Goal: Task Accomplishment & Management: Use online tool/utility

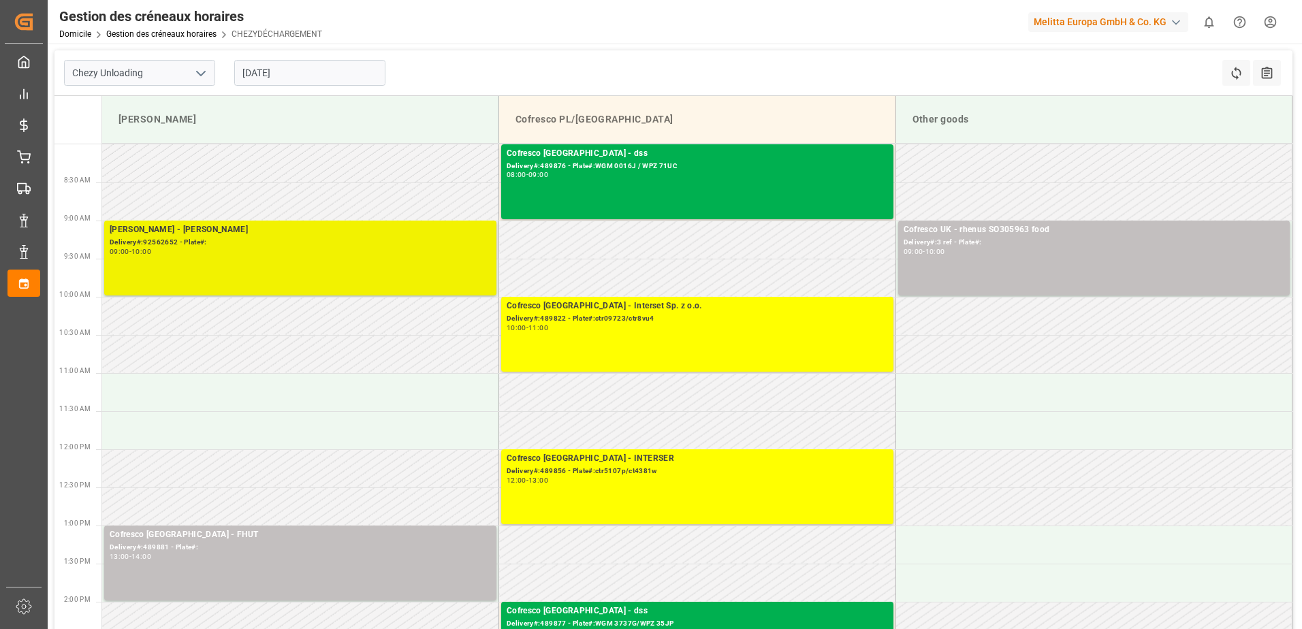
type input "Chezy Unloading"
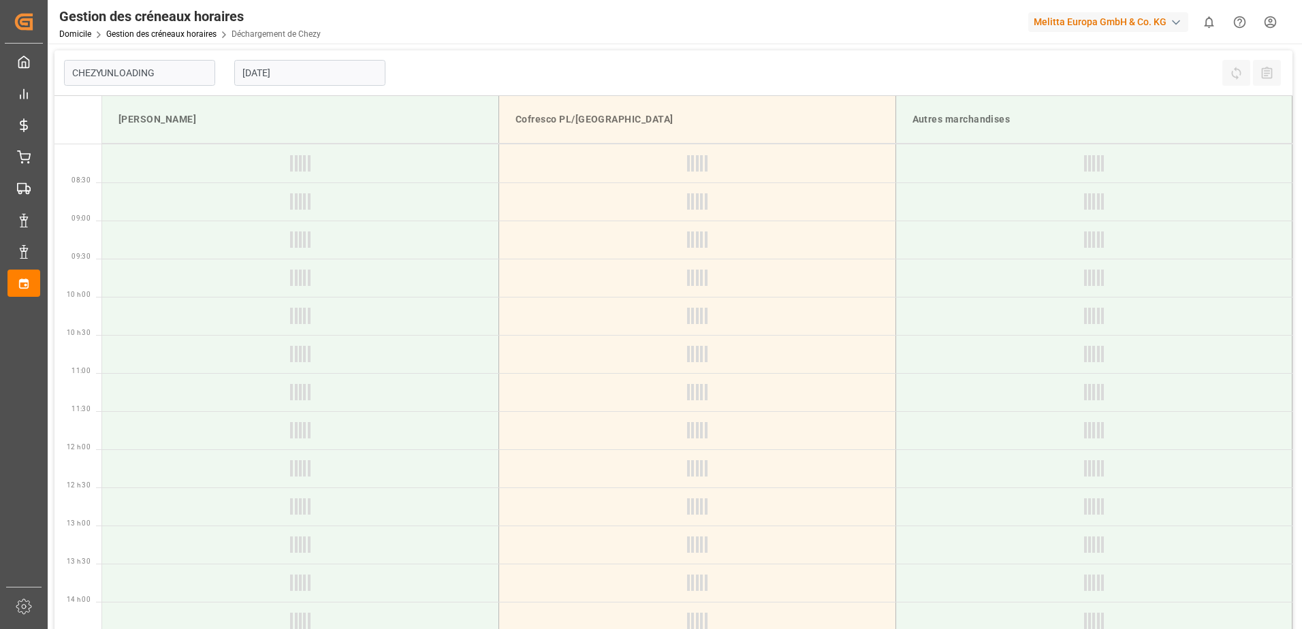
type input "Chezy Unloading"
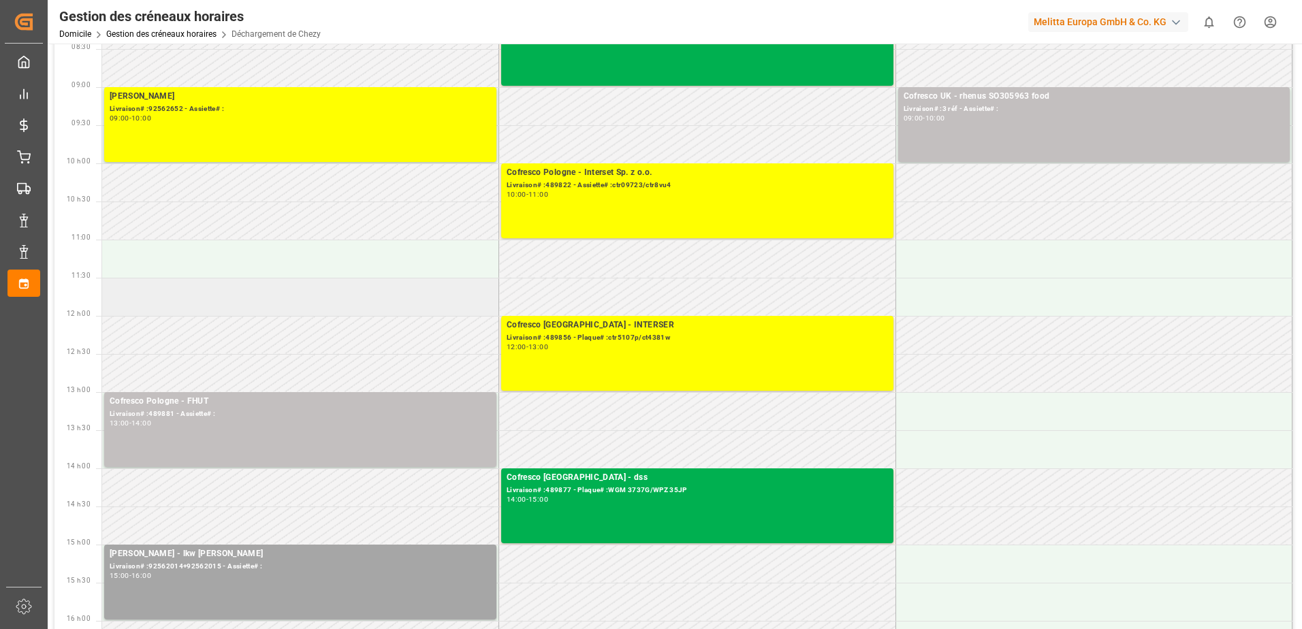
scroll to position [68, 0]
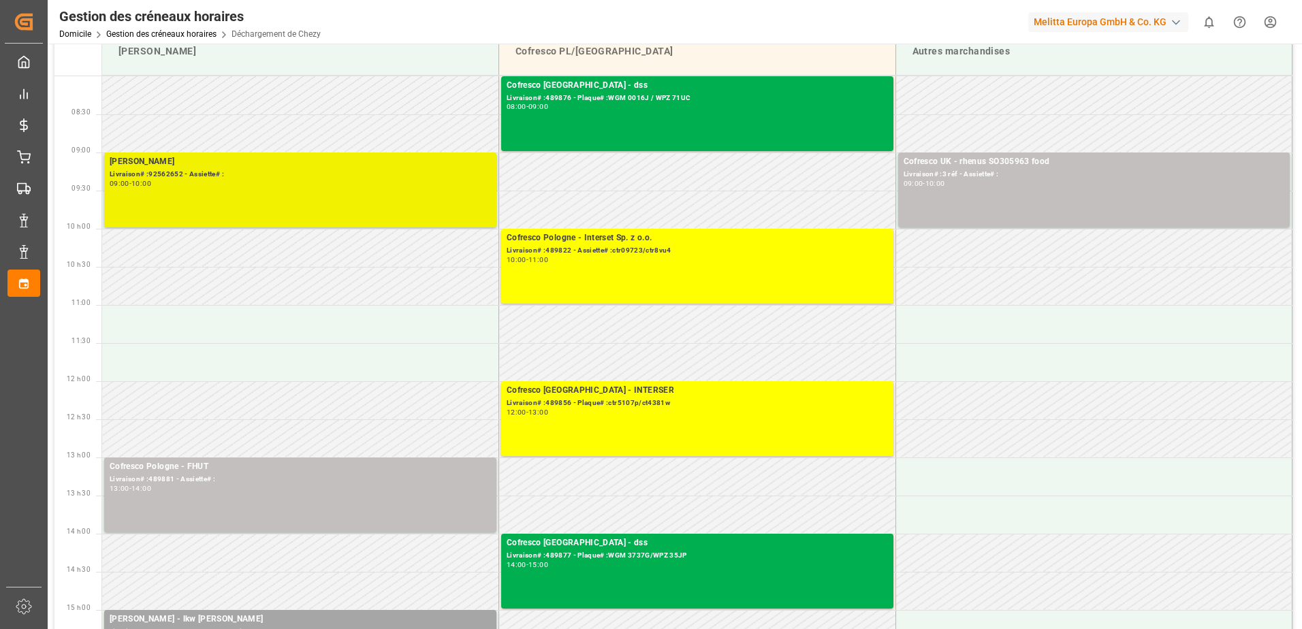
click at [201, 199] on div "Melitta Minden - Rajko Livraison# :92562652 - Assiette# : 09:00 - 10:00" at bounding box center [300, 189] width 381 height 69
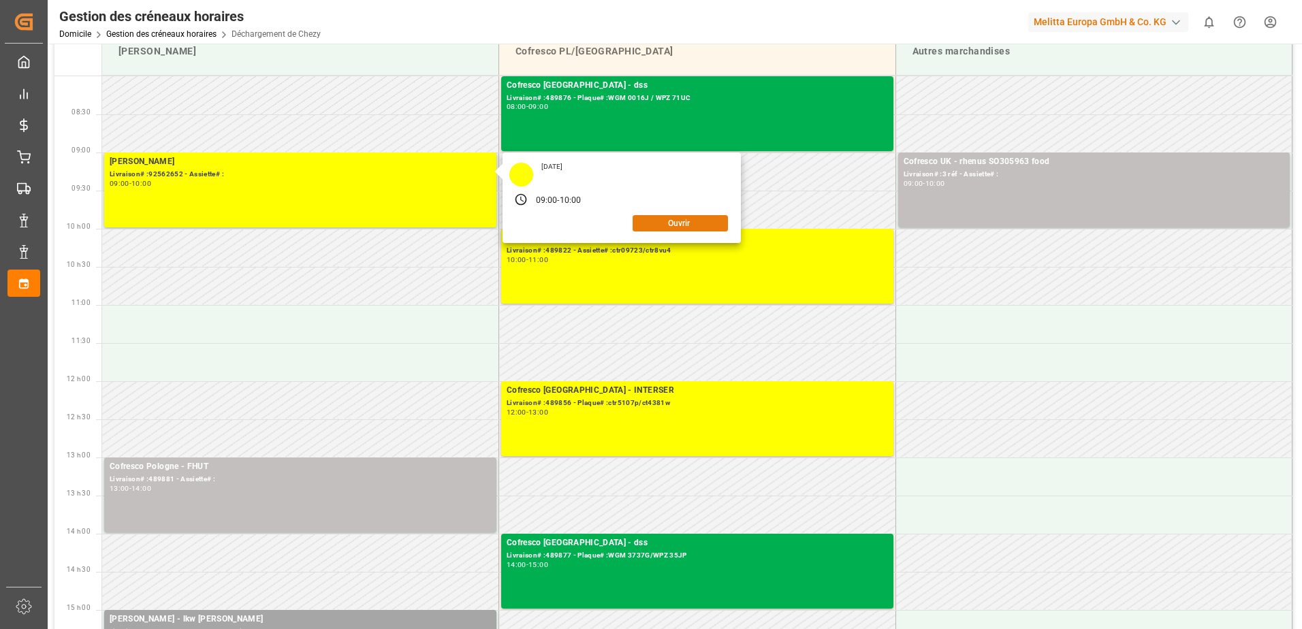
click at [686, 220] on button "Ouvrir" at bounding box center [679, 223] width 95 height 16
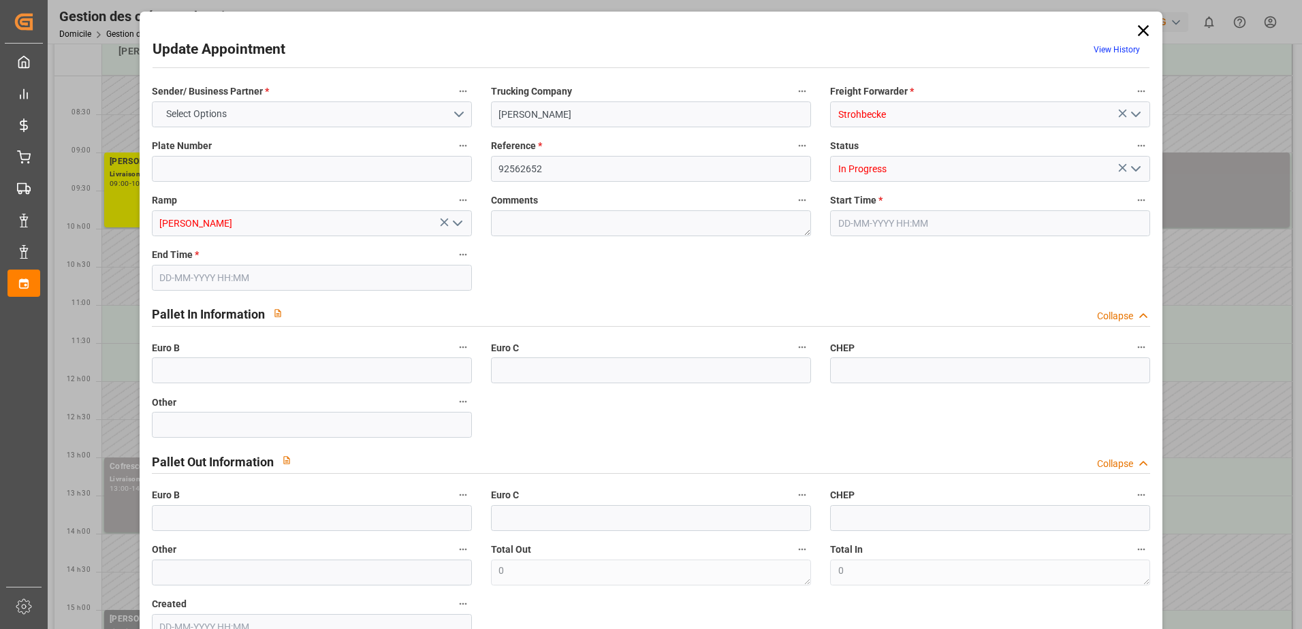
type input "0"
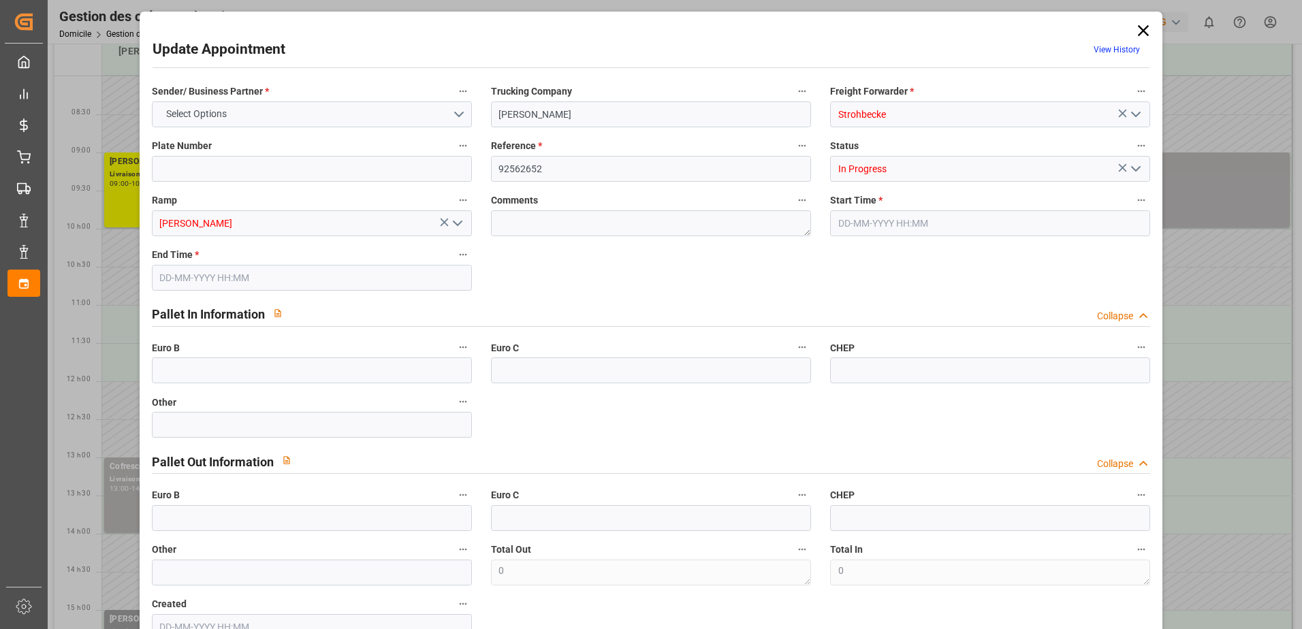
type input "0"
type input "01-10-2025 09:00"
type input "01-10-2025 10:00"
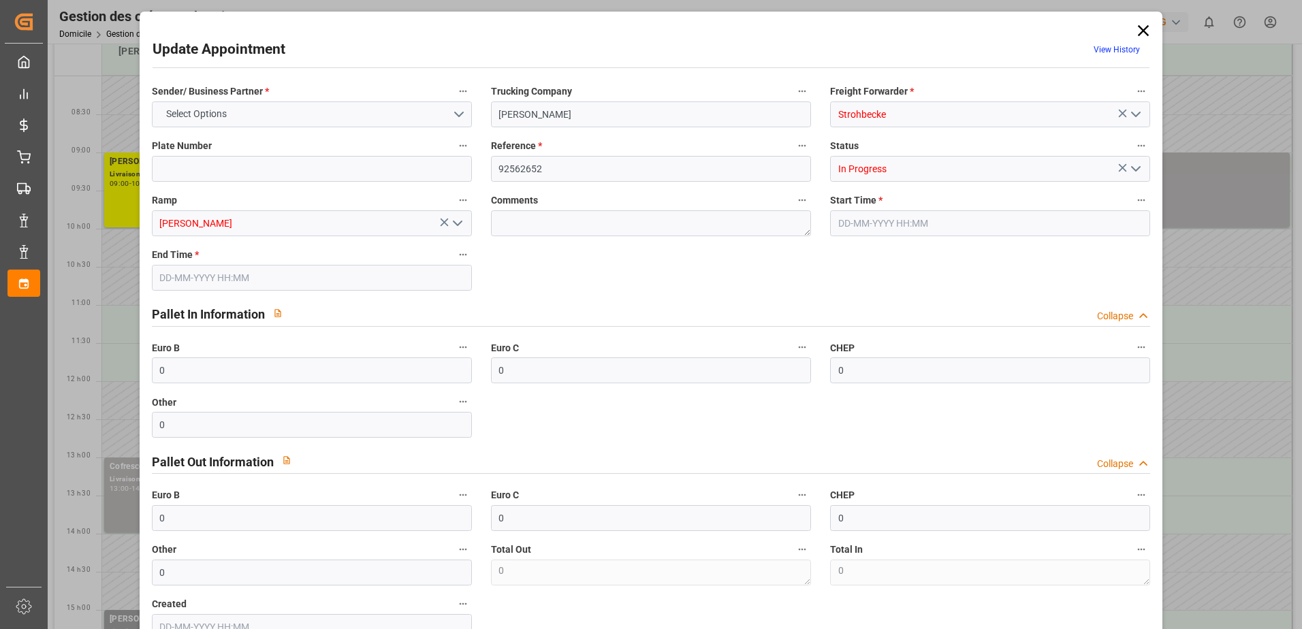
type input "26-09-2025 09:45"
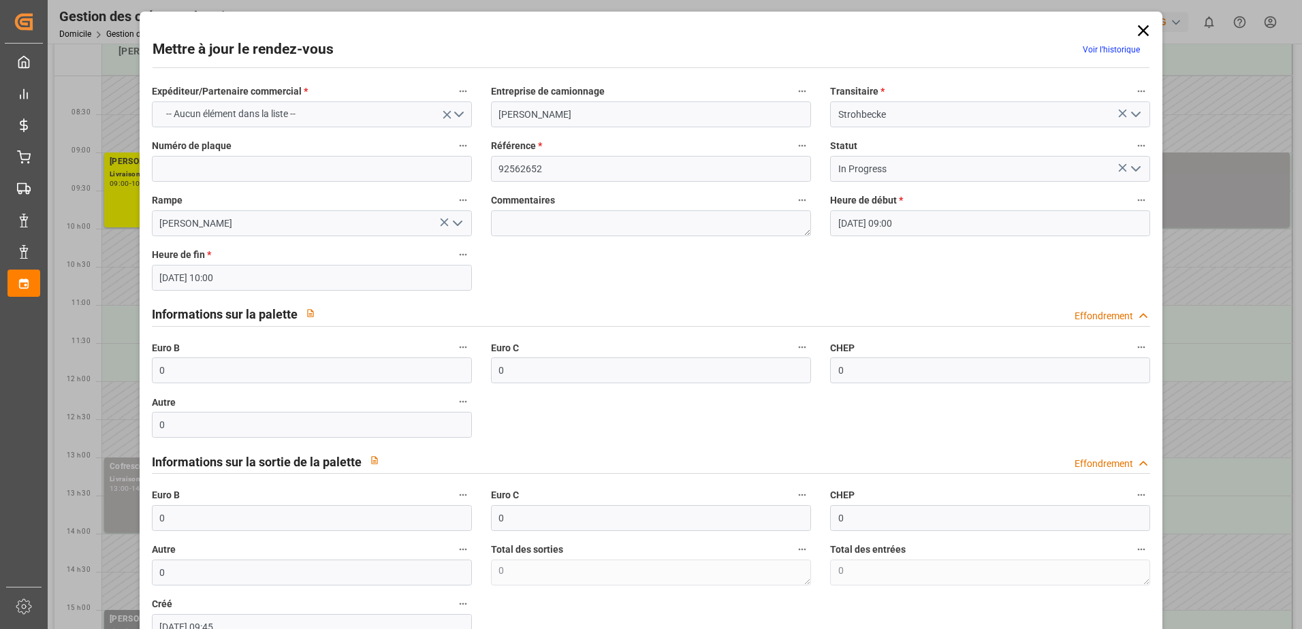
click at [1137, 167] on icon "Ouvrir le menu" at bounding box center [1135, 169] width 16 height 16
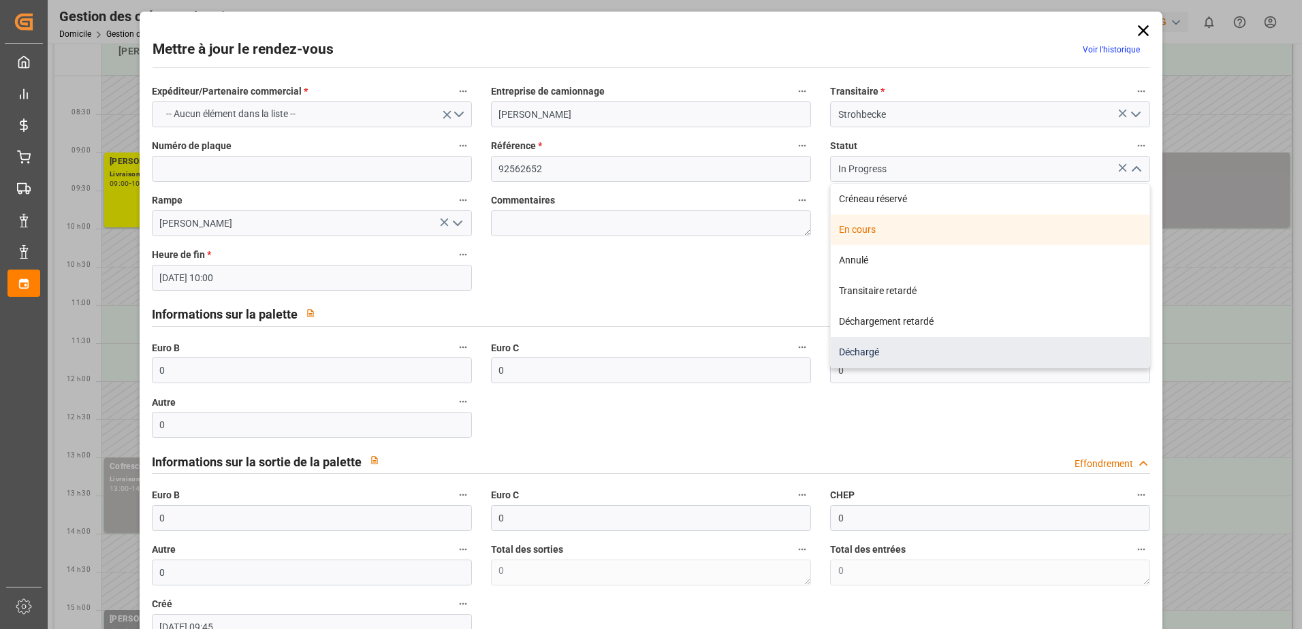
click at [855, 355] on div "Déchargé" at bounding box center [990, 352] width 319 height 31
type input "Unloaded"
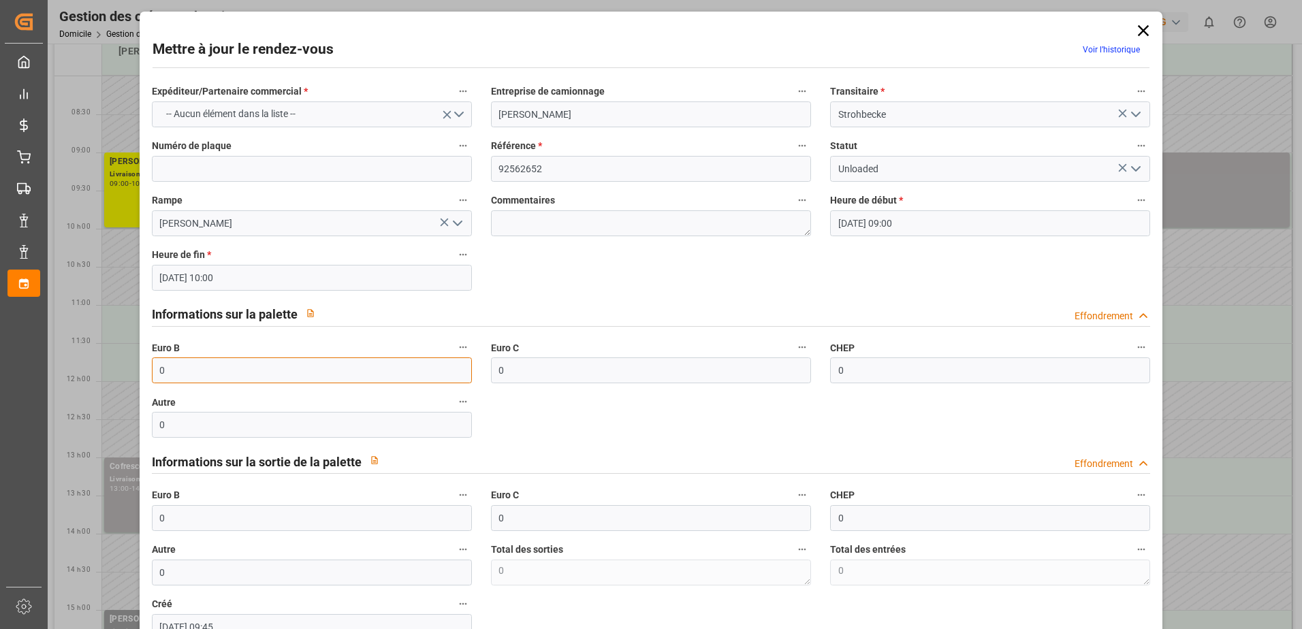
click at [215, 372] on input "0" at bounding box center [312, 370] width 320 height 26
type input "64"
